Goal: Information Seeking & Learning: Learn about a topic

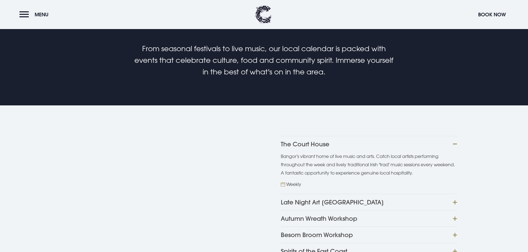
scroll to position [388, 0]
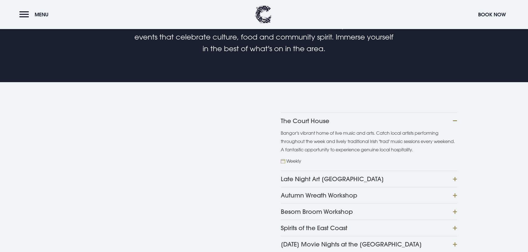
scroll to position [360, 0]
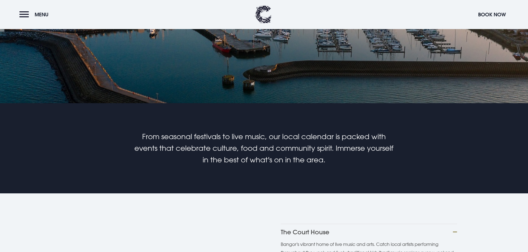
scroll to position [277, 0]
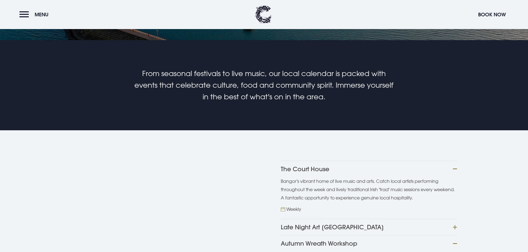
scroll to position [360, 0]
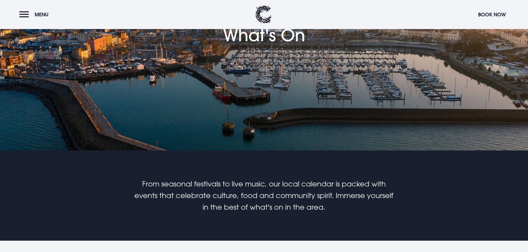
scroll to position [360, 0]
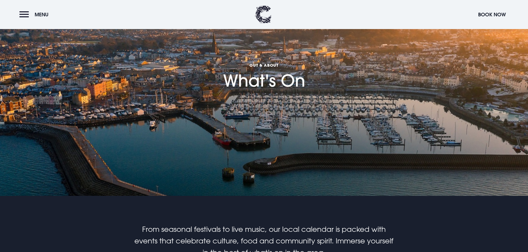
scroll to position [194, 0]
